Goal: Transaction & Acquisition: Purchase product/service

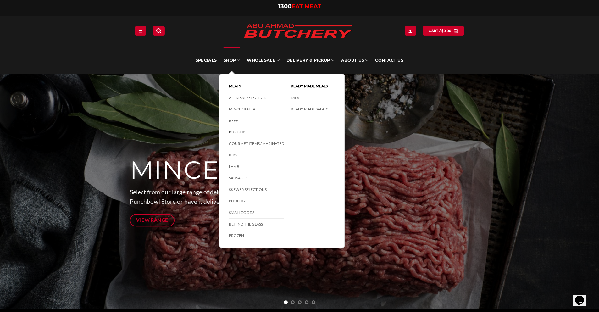
click at [247, 133] on link "Burgers" at bounding box center [256, 132] width 55 height 12
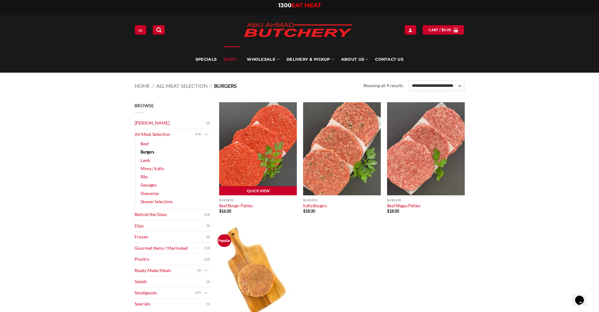
scroll to position [1, 0]
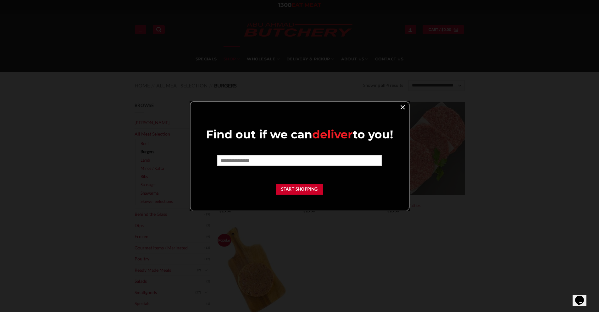
click at [402, 107] on link "×" at bounding box center [402, 107] width 9 height 8
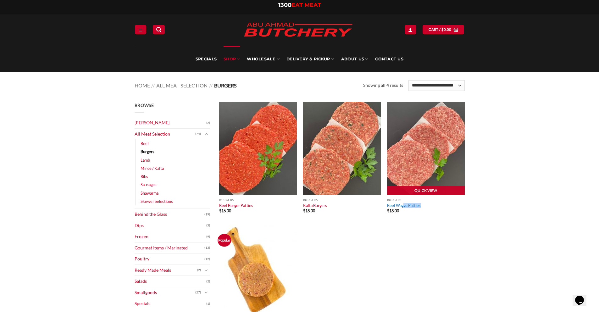
drag, startPoint x: 388, startPoint y: 210, endPoint x: 404, endPoint y: 206, distance: 16.5
click at [404, 206] on div "Burgers Beef Wagyu Patties $ 18.00" at bounding box center [426, 206] width 78 height 23
click at [404, 206] on link "Beef Wagyu Patties" at bounding box center [404, 205] width 34 height 5
click at [417, 147] on img at bounding box center [426, 148] width 78 height 93
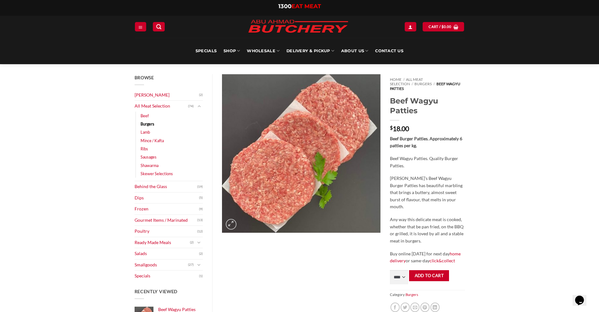
scroll to position [6, 0]
